Goal: Participate in discussion

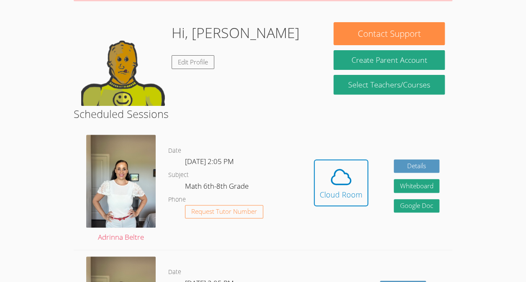
scroll to position [119, 0]
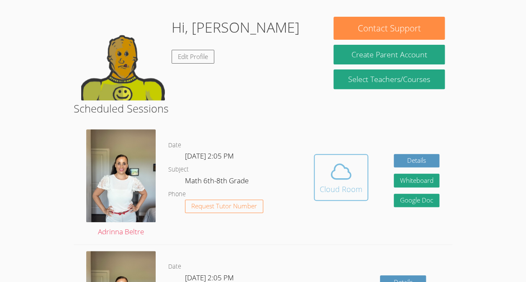
click at [335, 190] on div "Cloud Room" at bounding box center [341, 189] width 43 height 12
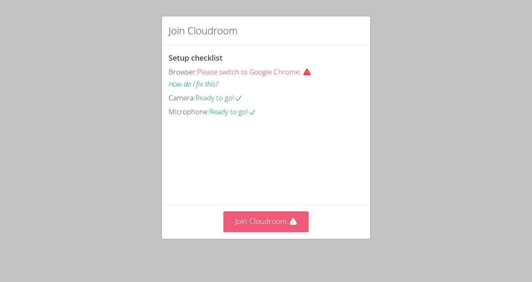
click at [267, 228] on button "Join Cloudroom" at bounding box center [266, 221] width 86 height 21
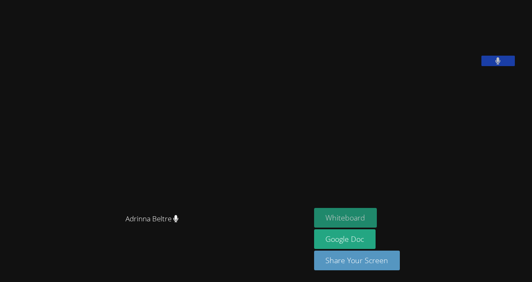
click at [362, 217] on button "Whiteboard" at bounding box center [345, 218] width 63 height 20
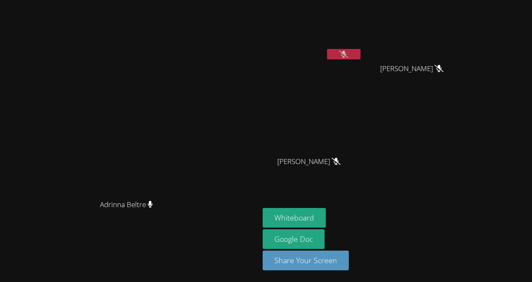
click at [348, 52] on icon at bounding box center [343, 54] width 9 height 7
click at [361, 59] on button at bounding box center [343, 54] width 33 height 10
drag, startPoint x: 485, startPoint y: 126, endPoint x: 312, endPoint y: 173, distance: 179.6
click at [312, 173] on div "Adrinna Beltre Adrinna Beltre Jordi Garcia-Aguare' Henry Carranza Portillo Henr…" at bounding box center [266, 141] width 532 height 282
drag, startPoint x: 528, startPoint y: 177, endPoint x: 516, endPoint y: 178, distance: 11.7
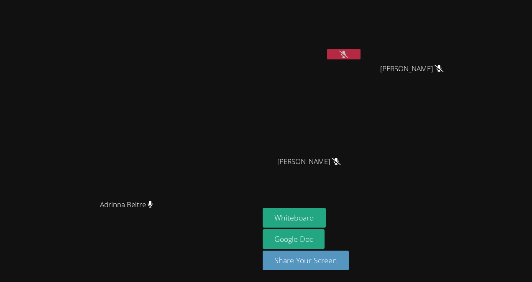
click at [465, 178] on div "Jordi Garcia-Aguare' Henry Carranza Portillo Henry Carranza Portillo Josseline …" at bounding box center [364, 94] width 203 height 182
drag, startPoint x: 328, startPoint y: 161, endPoint x: 278, endPoint y: 303, distance: 150.7
click at [278, 282] on html "Adrinna Beltre Adrinna Beltre Jordi Garcia-Aguare' Henry Carranza Portillo Henr…" at bounding box center [266, 141] width 532 height 282
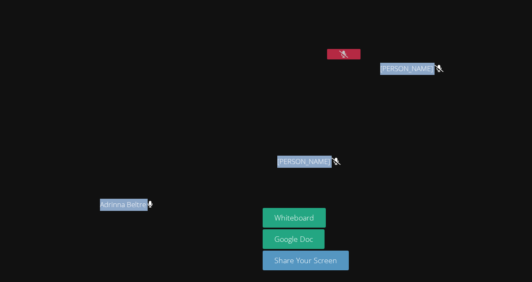
drag, startPoint x: 278, startPoint y: 303, endPoint x: 402, endPoint y: -31, distance: 356.4
click at [402, 0] on html "Adrinna Beltre Adrinna Beltre Jordi Garcia-Aguare' Henry Carranza Portillo Henr…" at bounding box center [266, 141] width 532 height 282
click at [362, 48] on video at bounding box center [313, 31] width 100 height 56
click at [362, 45] on video at bounding box center [313, 31] width 100 height 56
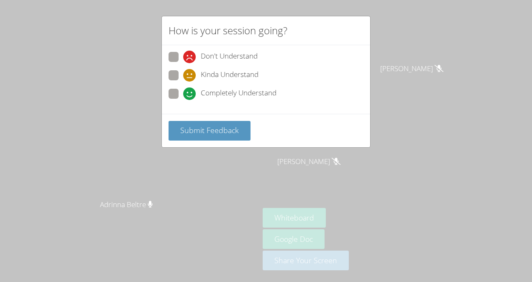
click at [183, 100] on span at bounding box center [183, 100] width 0 height 0
click at [183, 94] on input "Completely Understand" at bounding box center [186, 92] width 7 height 7
radio input "true"
click at [200, 125] on span "Submit Feedback" at bounding box center [209, 130] width 59 height 10
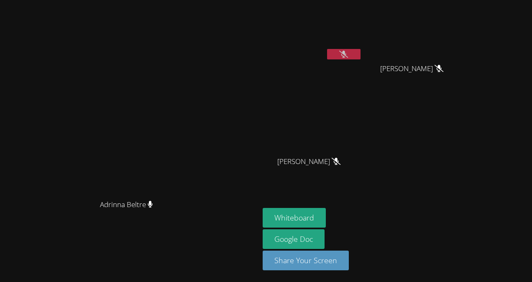
click at [361, 54] on button at bounding box center [343, 54] width 33 height 10
